Goal: Information Seeking & Learning: Learn about a topic

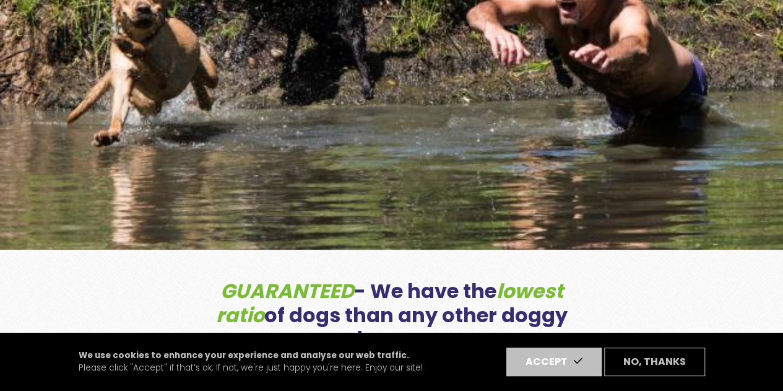
scroll to position [282, 0]
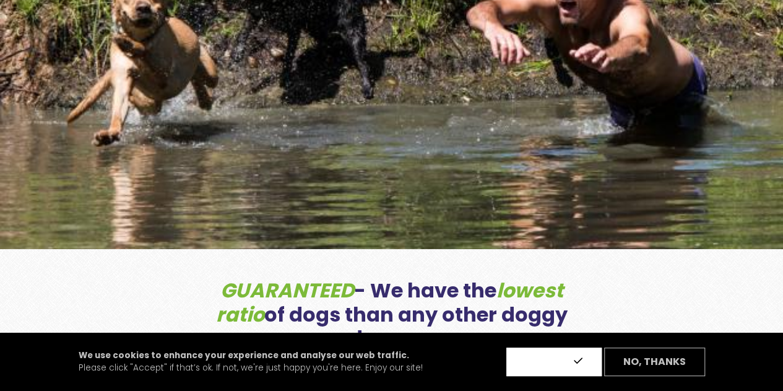
click at [545, 372] on button "Accept" at bounding box center [554, 361] width 95 height 28
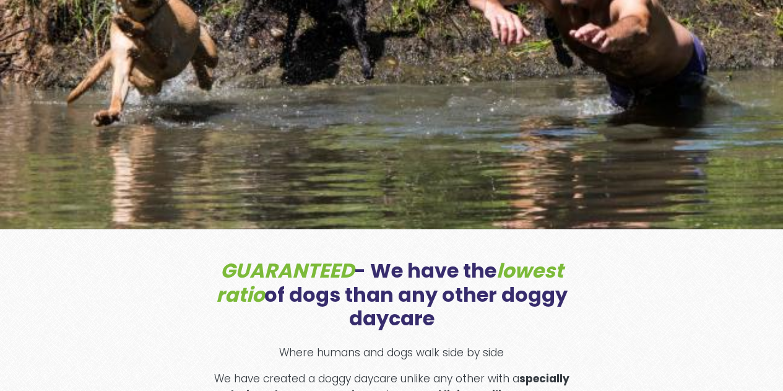
scroll to position [0, 0]
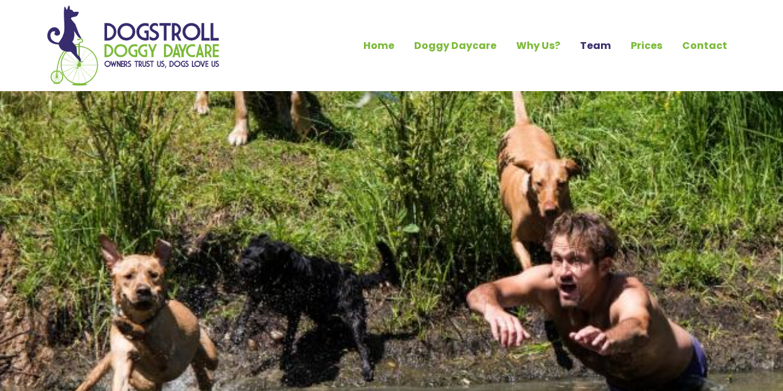
click at [612, 46] on link "Team" at bounding box center [595, 45] width 51 height 21
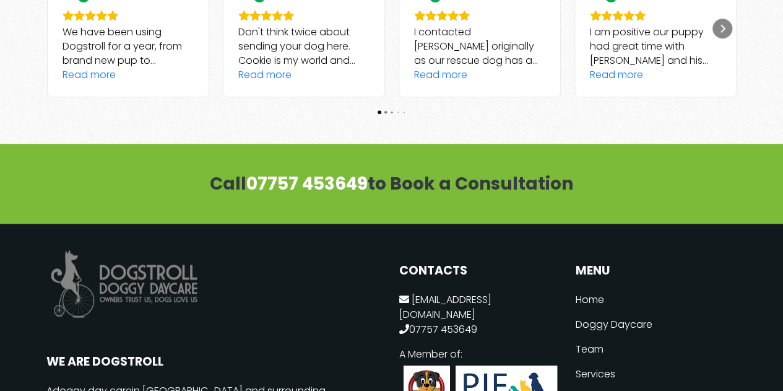
scroll to position [2781, 0]
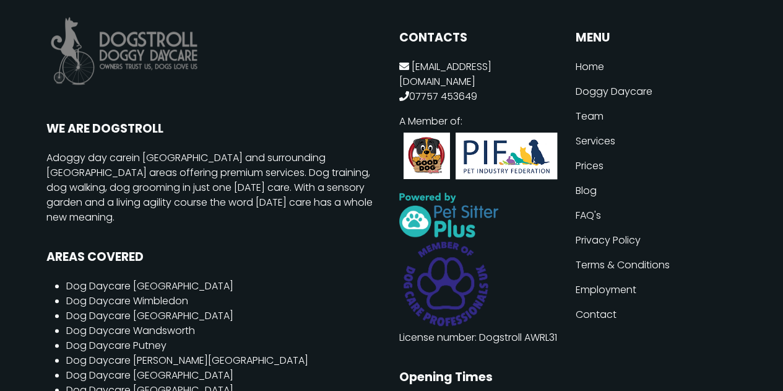
scroll to position [2717, 0]
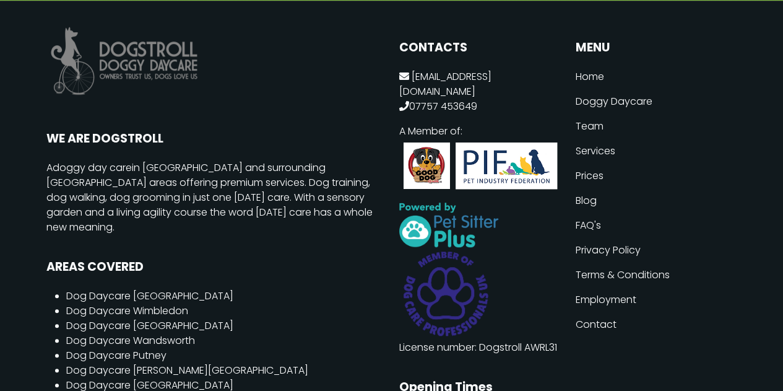
click at [596, 287] on link "Employment" at bounding box center [657, 299] width 162 height 25
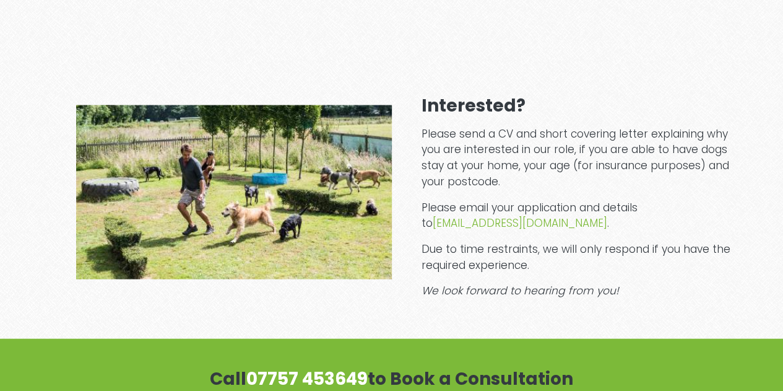
scroll to position [1229, 0]
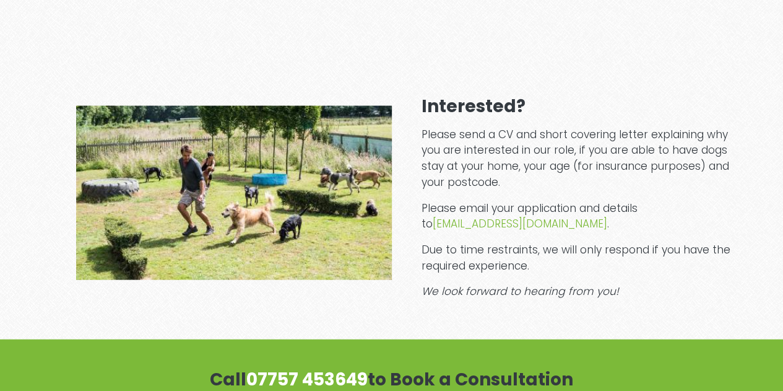
click at [583, 269] on div "Interested? Please send a CV and short covering letter explaining why you are i…" at bounding box center [580, 198] width 316 height 204
